Goal: Information Seeking & Learning: Learn about a topic

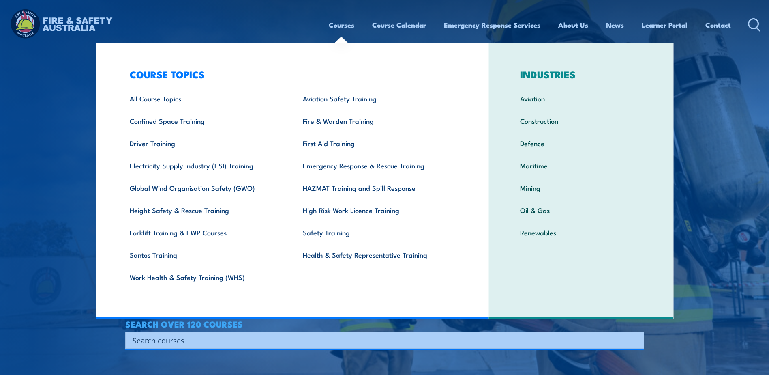
click at [344, 31] on link "Courses" at bounding box center [342, 24] width 26 height 21
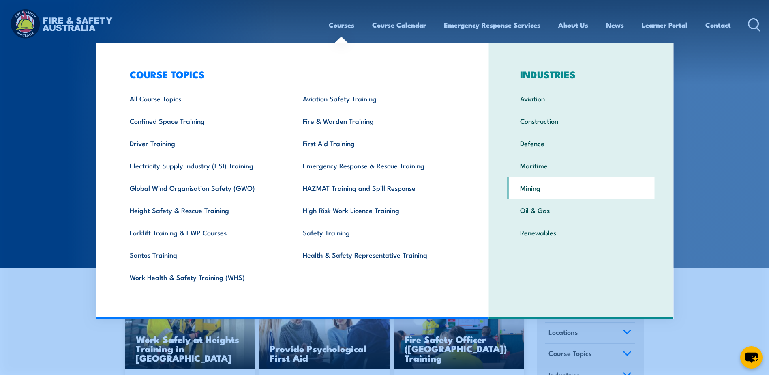
click at [536, 187] on link "Mining" at bounding box center [581, 187] width 147 height 22
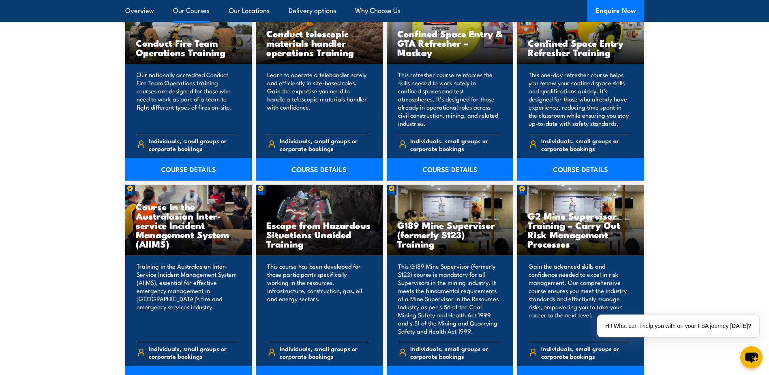
scroll to position [852, 0]
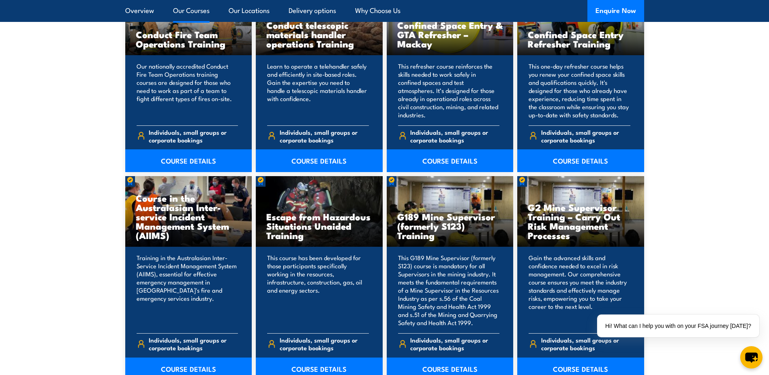
drag, startPoint x: 579, startPoint y: 247, endPoint x: 628, endPoint y: 324, distance: 91.6
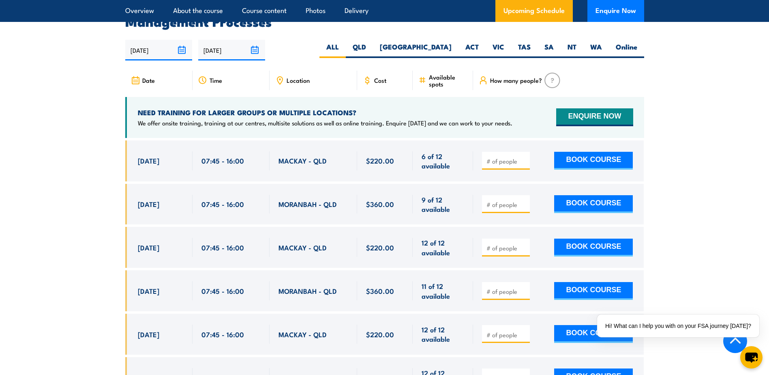
scroll to position [1500, 0]
